Goal: Task Accomplishment & Management: Manage account settings

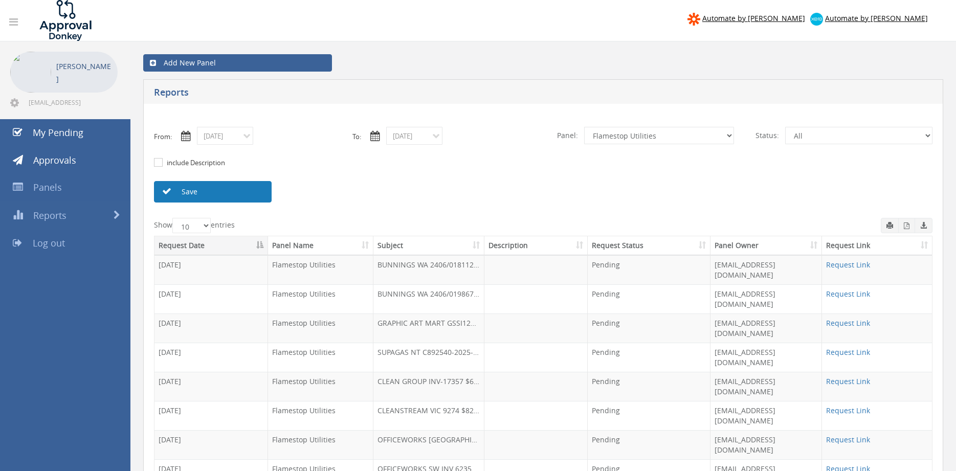
click at [228, 195] on link "Save" at bounding box center [213, 191] width 118 height 21
click at [584, 127] on select "All Alarm Credits RG - 3 NZ Utilities Cable and SAI Global NZ Alarms-1 NZ FX Pa…" at bounding box center [659, 135] width 150 height 17
click option "NZ Utilities" at bounding box center [0, 0] width 0 height 0
click at [262, 190] on link "Save" at bounding box center [213, 191] width 118 height 21
click at [584, 127] on select "All Alarm Credits RG - 3 NZ Utilities Cable and SAI Global NZ Alarms-1 NZ FX Pa…" at bounding box center [659, 135] width 150 height 17
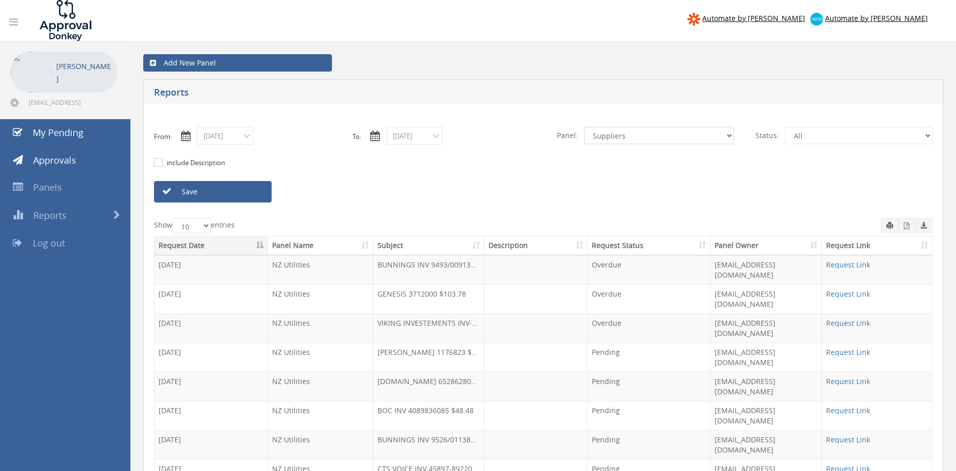
click option "Suppliers" at bounding box center [0, 0] width 0 height 0
click at [252, 193] on link "Save" at bounding box center [213, 191] width 118 height 21
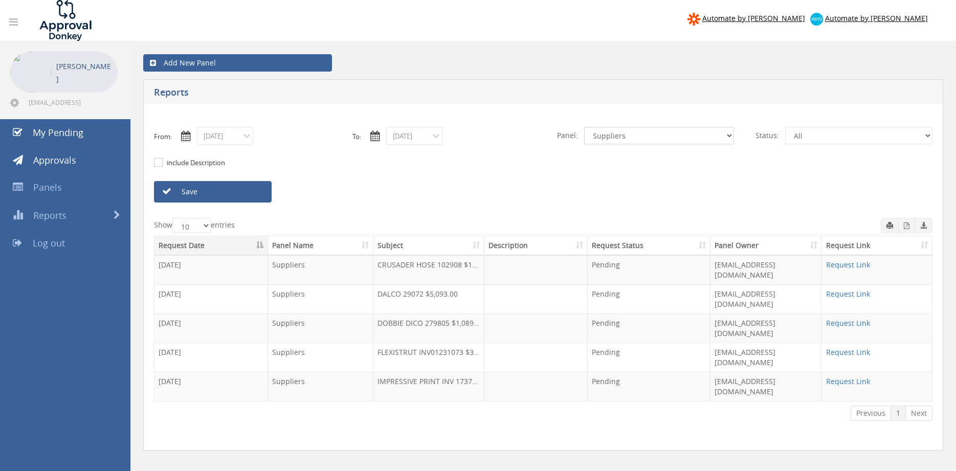
click at [584, 127] on select "All Alarm Credits RG - 3 NZ Utilities Cable and SAI Global NZ Alarms-1 NZ FX Pa…" at bounding box center [659, 135] width 150 height 17
select select "number:9739"
click option "Credit Requests - 2" at bounding box center [0, 0] width 0 height 0
click at [263, 191] on link "Save" at bounding box center [213, 191] width 118 height 21
